Goal: Information Seeking & Learning: Find specific fact

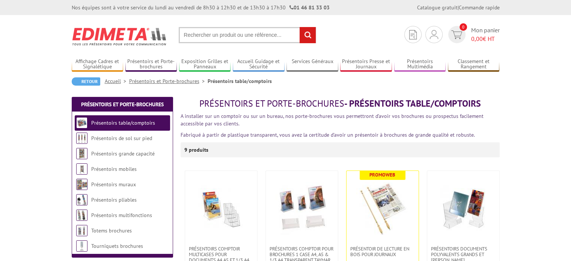
click at [242, 35] on input "text" at bounding box center [247, 35] width 137 height 16
type input "2228403"
click at [300, 27] on input "rechercher" at bounding box center [308, 35] width 16 height 16
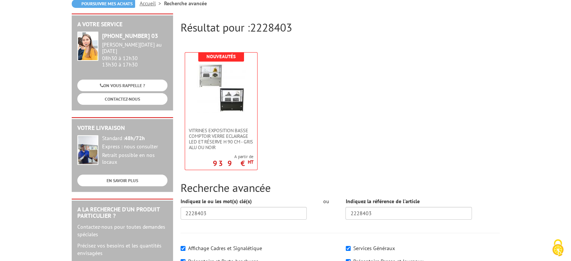
scroll to position [84, 0]
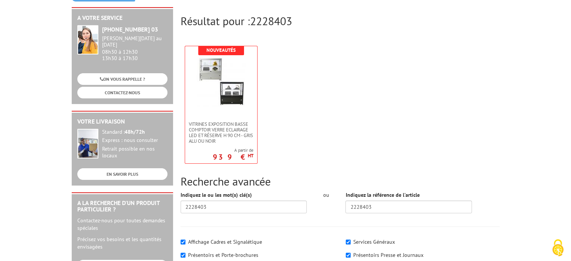
drag, startPoint x: 572, startPoint y: 85, endPoint x: 574, endPoint y: 117, distance: 31.6
click at [571, 117] on html "Nos équipes sont à votre service du [DATE] au [DATE] de 8h30 à 12h30 et de 13h3…" at bounding box center [285, 250] width 571 height 669
click at [221, 126] on span "VITRINES EXPOSITION BASSE COMPTOIR VERRE ECLAIRAGE LED ET RÉSERVE H 90 CM - GRI…" at bounding box center [221, 132] width 65 height 23
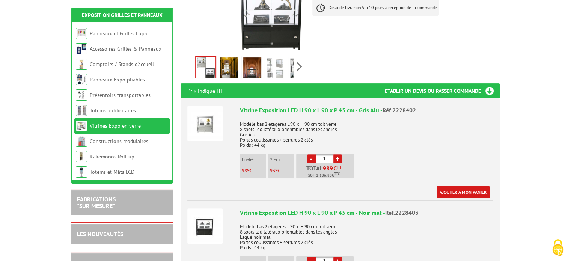
click at [230, 57] on img at bounding box center [229, 68] width 18 height 23
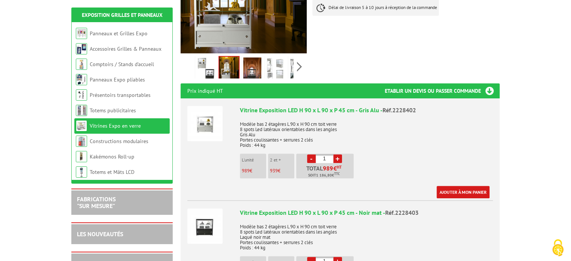
click at [247, 57] on img at bounding box center [252, 68] width 18 height 23
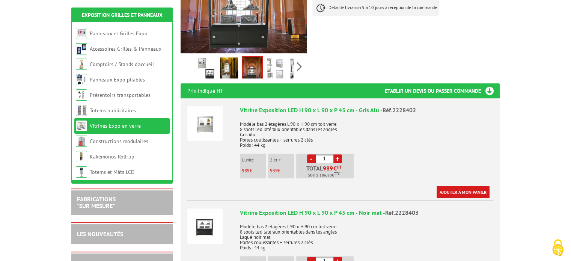
click at [282, 58] on img at bounding box center [276, 68] width 18 height 23
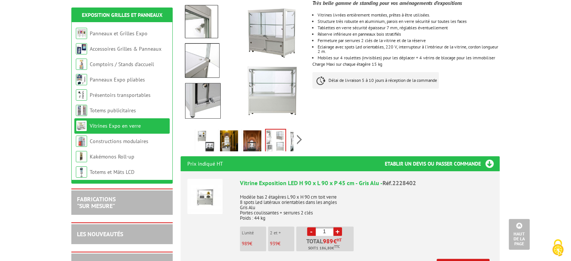
scroll to position [150, 0]
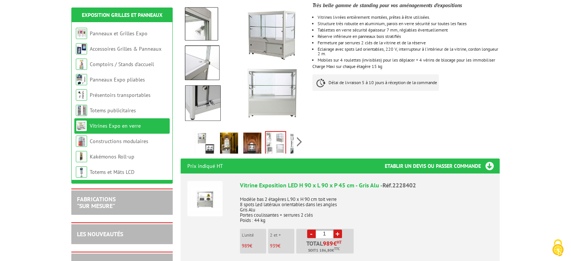
click at [296, 132] on div "Previous Next" at bounding box center [244, 141] width 127 height 26
click at [290, 134] on img at bounding box center [299, 144] width 18 height 23
